Goal: Information Seeking & Learning: Learn about a topic

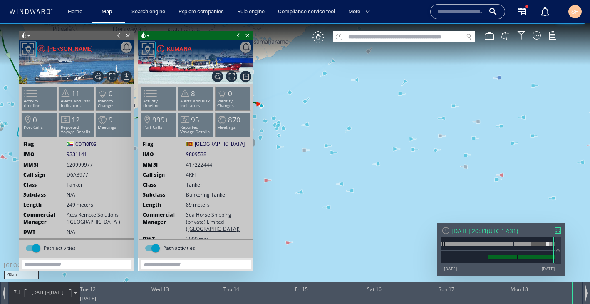
click at [285, 149] on canvas "Map" at bounding box center [295, 159] width 590 height 272
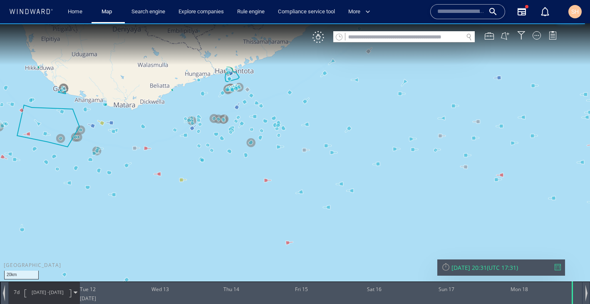
drag, startPoint x: 285, startPoint y: 149, endPoint x: 344, endPoint y: 149, distance: 59.1
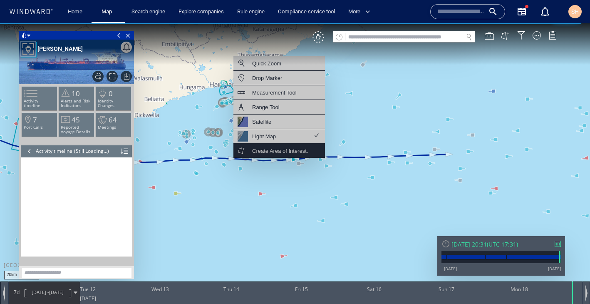
drag, startPoint x: 204, startPoint y: 122, endPoint x: 258, endPoint y: 157, distance: 64.4
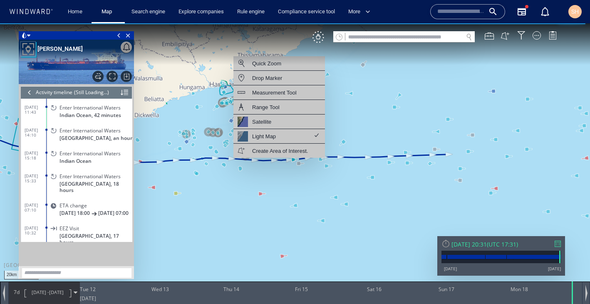
click at [212, 175] on canvas "Map" at bounding box center [295, 159] width 590 height 272
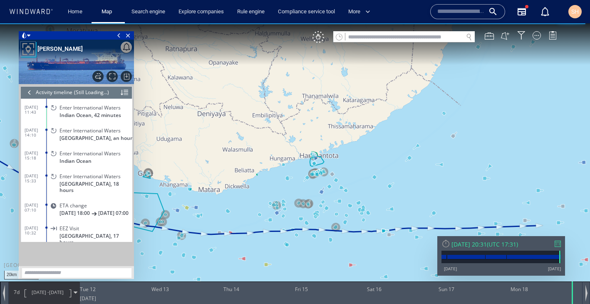
drag, startPoint x: 214, startPoint y: 214, endPoint x: 316, endPoint y: 237, distance: 104.1
click at [316, 237] on canvas "Map" at bounding box center [295, 159] width 590 height 272
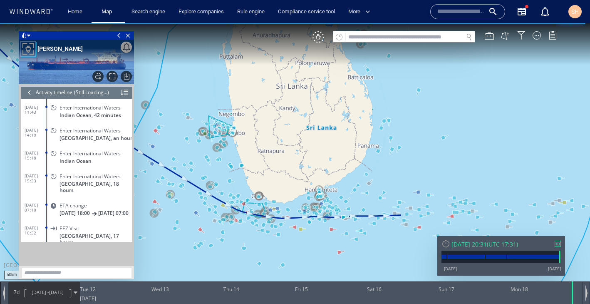
scroll to position [160964, 0]
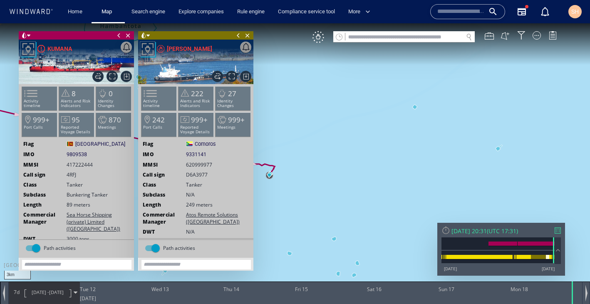
drag, startPoint x: 311, startPoint y: 93, endPoint x: 347, endPoint y: 116, distance: 43.2
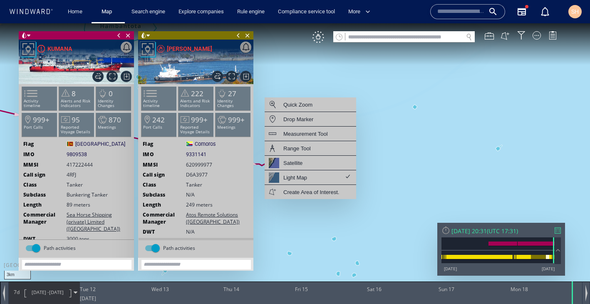
click at [306, 65] on canvas "Map" at bounding box center [295, 159] width 590 height 272
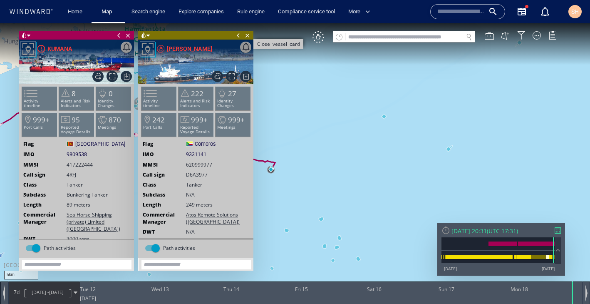
click at [246, 37] on span "Close vessel card" at bounding box center [247, 35] width 9 height 8
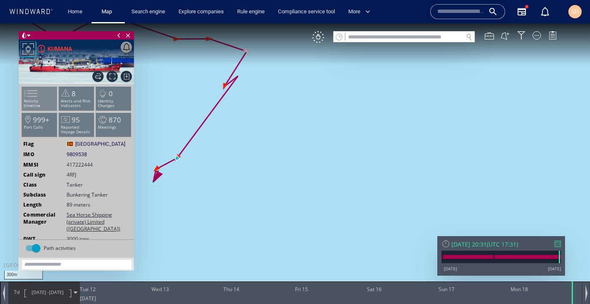
click at [32, 98] on span at bounding box center [26, 93] width 12 height 12
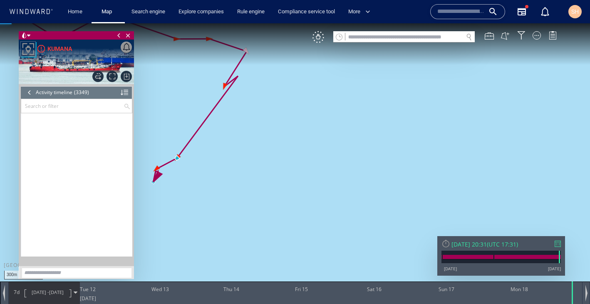
scroll to position [76306, 0]
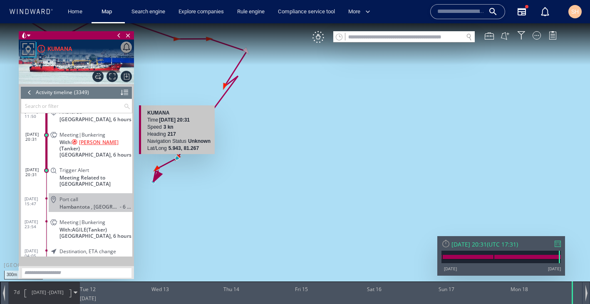
click at [102, 139] on span "[PERSON_NAME]" at bounding box center [99, 142] width 40 height 6
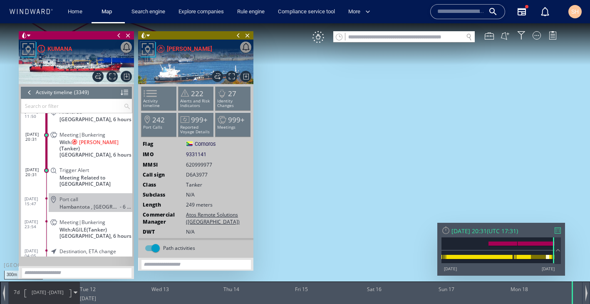
click at [78, 153] on span "Sri Lanka, 6 hours" at bounding box center [96, 155] width 72 height 6
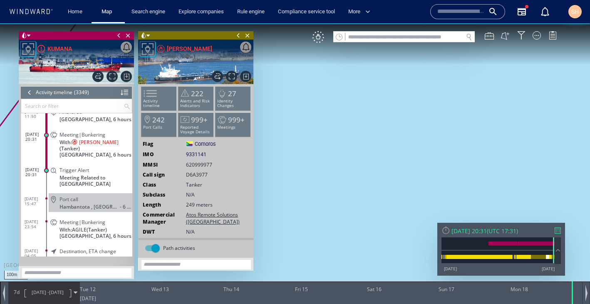
drag, startPoint x: 361, startPoint y: 169, endPoint x: 432, endPoint y: 166, distance: 71.3
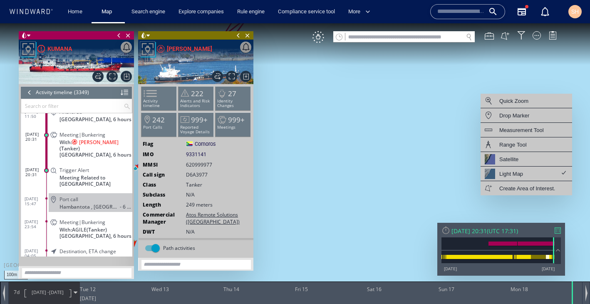
drag, startPoint x: 387, startPoint y: 169, endPoint x: 567, endPoint y: 202, distance: 182.9
click at [567, 202] on canvas "Map" at bounding box center [295, 159] width 590 height 272
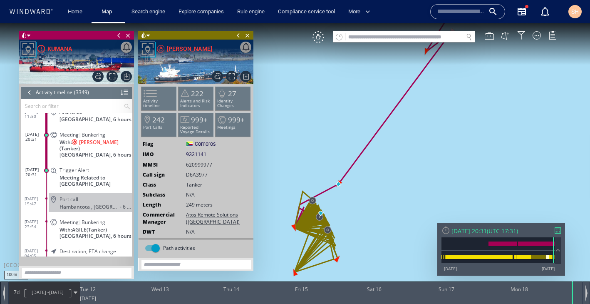
drag, startPoint x: 353, startPoint y: 181, endPoint x: 522, endPoint y: 134, distance: 175.8
click at [523, 134] on canvas "Map" at bounding box center [295, 159] width 590 height 272
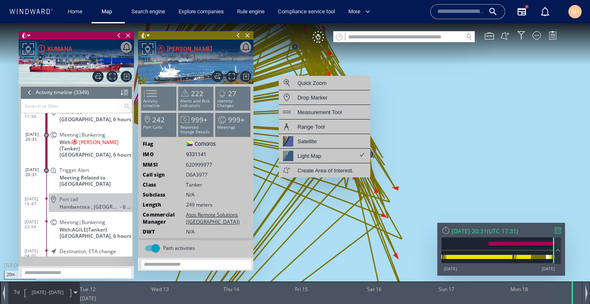
drag, startPoint x: 325, startPoint y: 182, endPoint x: 337, endPoint y: 183, distance: 12.2
click at [433, 174] on canvas "Map" at bounding box center [295, 159] width 590 height 272
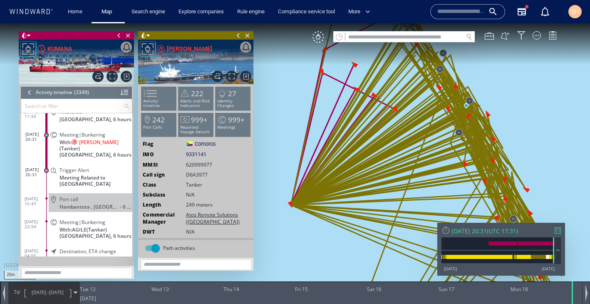
drag, startPoint x: 286, startPoint y: 176, endPoint x: 451, endPoint y: 264, distance: 187.2
click at [451, 23] on div "20m © Mapbox © OpenStreetMap Improve this map 0 0 Mon 11 August 2025 Tue 12 Wed…" at bounding box center [295, 23] width 590 height 0
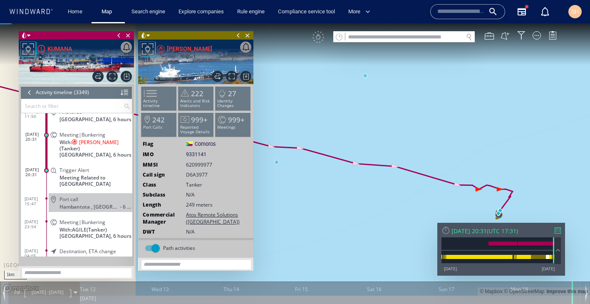
drag, startPoint x: 347, startPoint y: 223, endPoint x: 466, endPoint y: 222, distance: 118.7
click at [466, 222] on canvas "Map" at bounding box center [295, 159] width 590 height 272
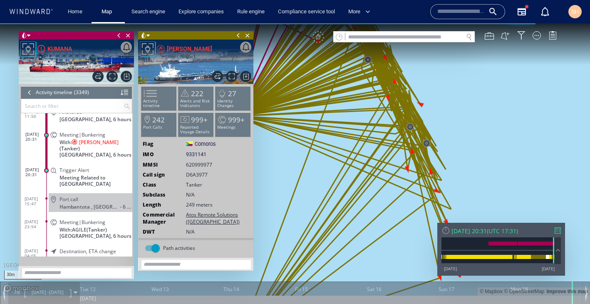
drag, startPoint x: 473, startPoint y: 141, endPoint x: 530, endPoint y: 142, distance: 57.9
click at [530, 142] on canvas "Map" at bounding box center [295, 159] width 590 height 272
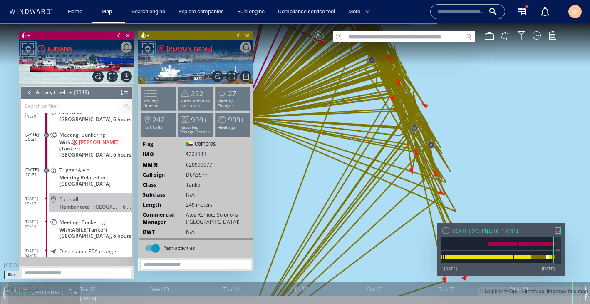
drag, startPoint x: 486, startPoint y: 131, endPoint x: 575, endPoint y: 165, distance: 94.9
click at [575, 165] on canvas "Map" at bounding box center [295, 159] width 590 height 272
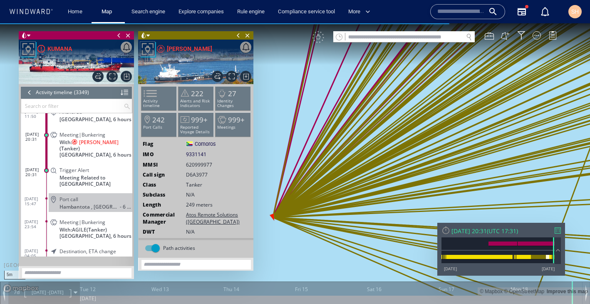
drag, startPoint x: 371, startPoint y: 173, endPoint x: 423, endPoint y: 185, distance: 53.4
click at [423, 185] on canvas "Map" at bounding box center [295, 159] width 590 height 272
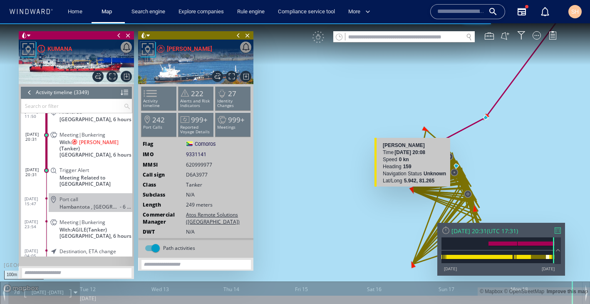
click at [400, 206] on canvas "Map" at bounding box center [295, 159] width 590 height 272
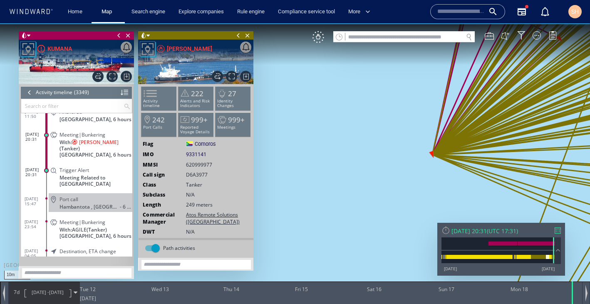
drag, startPoint x: 450, startPoint y: 161, endPoint x: 412, endPoint y: 204, distance: 57.2
click at [412, 204] on canvas "Map" at bounding box center [295, 159] width 590 height 272
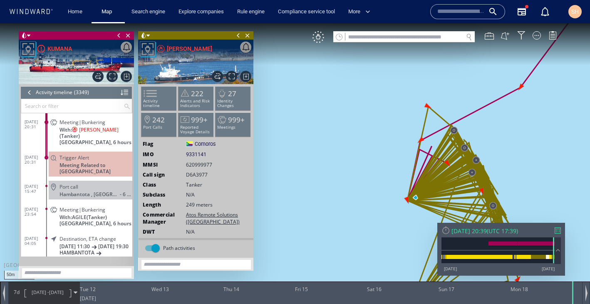
scroll to position [76351, 0]
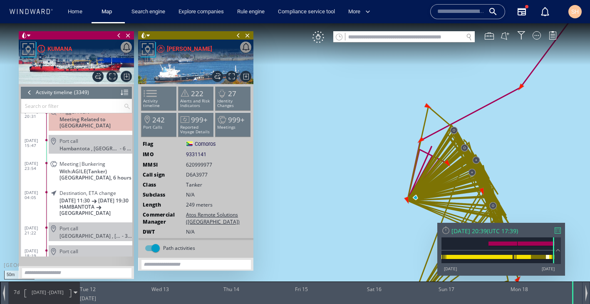
drag, startPoint x: 573, startPoint y: 301, endPoint x: 573, endPoint y: 312, distance: 11.7
click at [573, 304] on html "50m © Mapbox © OpenStreetMap Improve this map 0 0 Mon 11 August 2025 Tue 12 Wed…" at bounding box center [295, 163] width 590 height 281
drag, startPoint x: 512, startPoint y: 301, endPoint x: 372, endPoint y: 294, distance: 140.1
drag, startPoint x: 485, startPoint y: 301, endPoint x: 337, endPoint y: 300, distance: 147.4
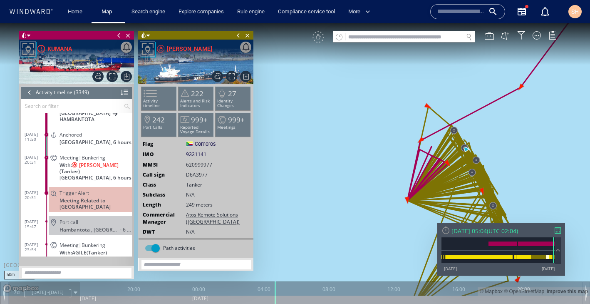
drag, startPoint x: 334, startPoint y: 201, endPoint x: 368, endPoint y: 126, distance: 81.6
click at [368, 126] on canvas "Map" at bounding box center [295, 159] width 590 height 272
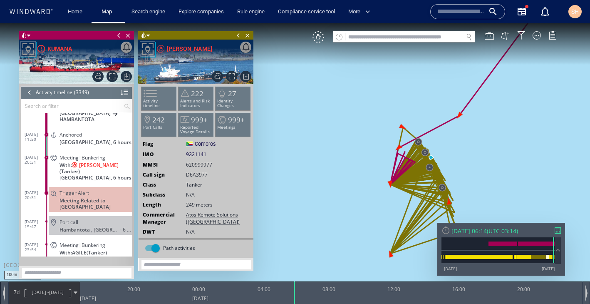
scroll to position [76283, 0]
drag, startPoint x: 274, startPoint y: 294, endPoint x: 158, endPoint y: 297, distance: 116.2
click at [160, 297] on div at bounding box center [164, 292] width 8 height 22
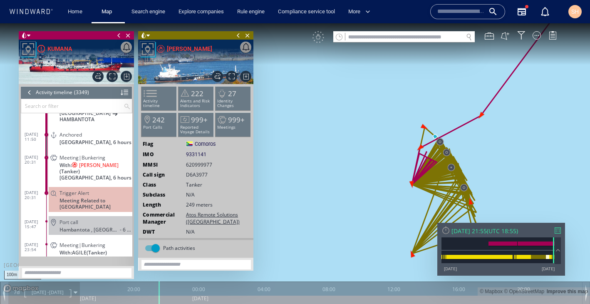
drag, startPoint x: 149, startPoint y: 294, endPoint x: 297, endPoint y: 296, distance: 147.8
click at [297, 296] on div "100m © Mapbox © OpenStreetMap Improve this map 0 0 16:00 Monday 18 August 2025 …" at bounding box center [295, 163] width 590 height 281
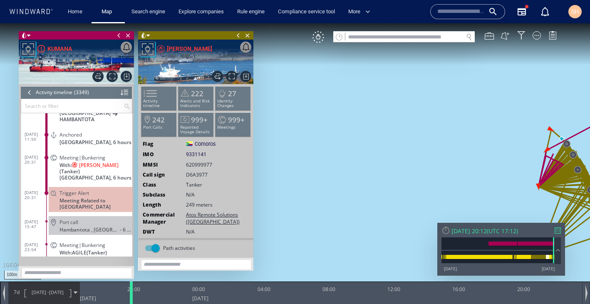
drag, startPoint x: 160, startPoint y: 296, endPoint x: 119, endPoint y: 296, distance: 40.8
click at [129, 296] on div at bounding box center [133, 292] width 8 height 22
